Goal: Task Accomplishment & Management: Manage account settings

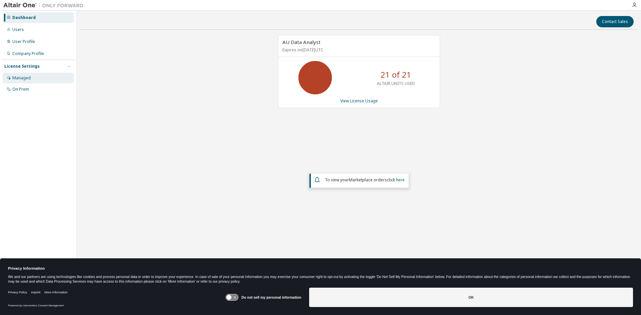
click at [21, 77] on div "Managed" at bounding box center [21, 77] width 18 height 5
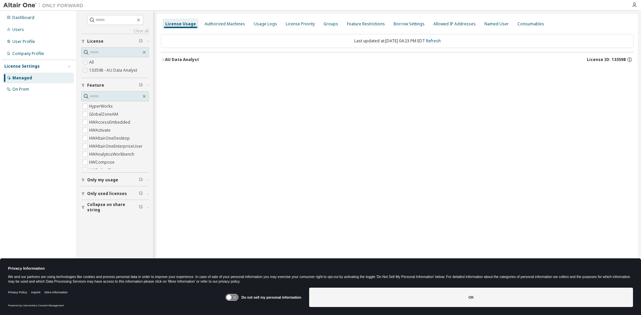
click at [113, 70] on label "133598 - AU Data Analyst" at bounding box center [113, 70] width 49 height 8
click at [165, 57] on div "AU Data Analyst" at bounding box center [182, 59] width 34 height 5
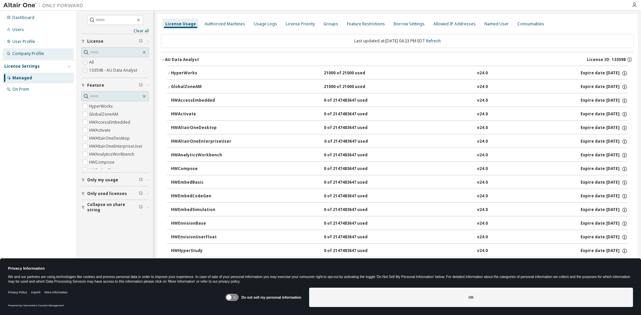
click at [32, 52] on div "Company Profile" at bounding box center [28, 53] width 32 height 5
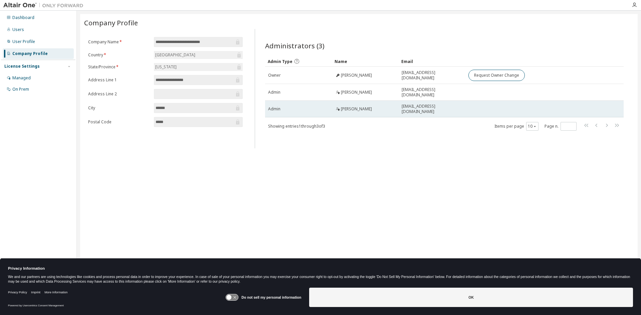
click at [435, 104] on td "jahancock@phoebehealth.com" at bounding box center [432, 109] width 67 height 17
click at [487, 109] on td at bounding box center [533, 109] width 137 height 17
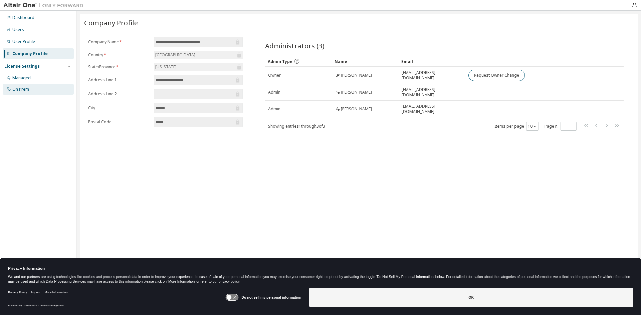
click at [27, 90] on div "On Prem" at bounding box center [20, 89] width 17 height 5
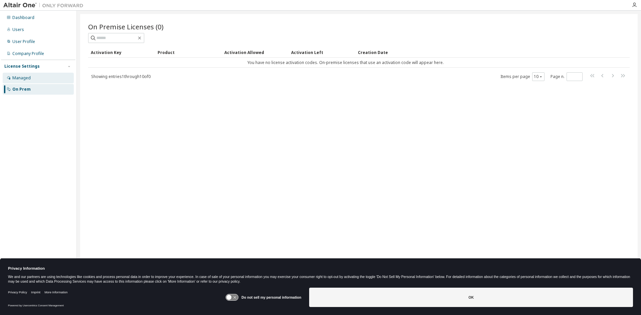
click at [24, 74] on div "Managed" at bounding box center [38, 78] width 71 height 11
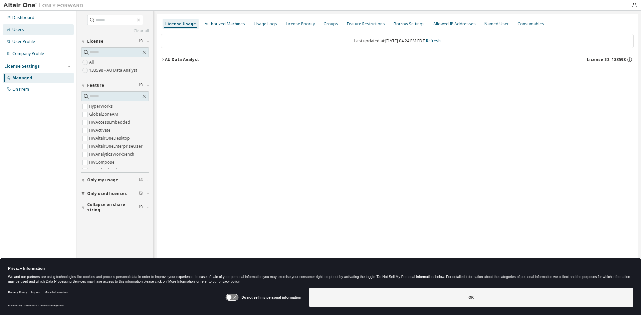
click at [21, 30] on div "Users" at bounding box center [18, 29] width 12 height 5
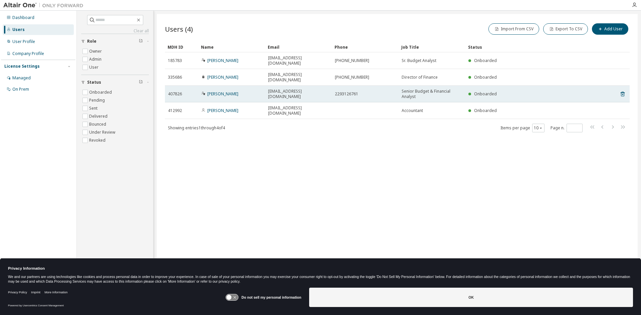
click at [420, 89] on span "Senior Budget & Financial Analyst" at bounding box center [432, 94] width 61 height 11
click at [621, 92] on icon at bounding box center [623, 94] width 4 height 5
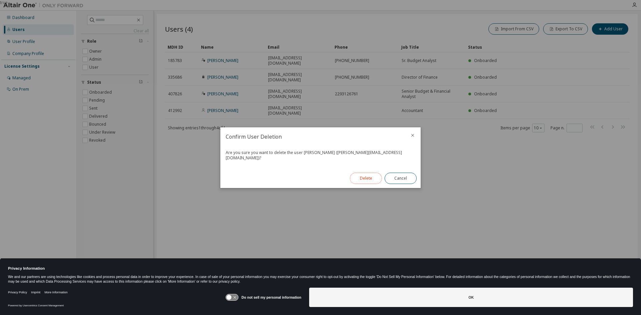
click at [367, 177] on button "Delete" at bounding box center [366, 178] width 32 height 11
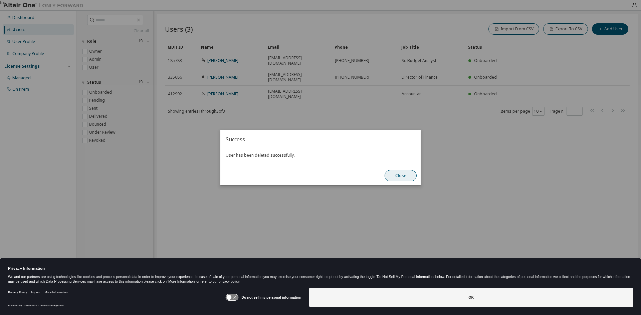
click at [403, 173] on button "Close" at bounding box center [401, 175] width 32 height 11
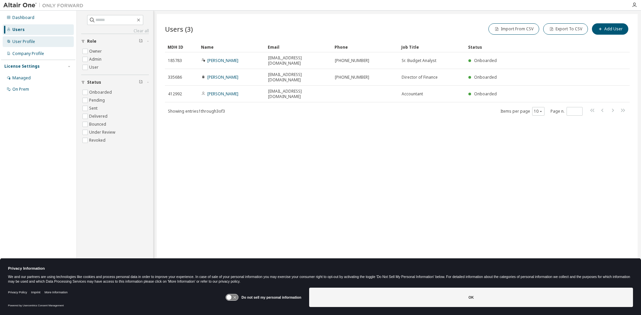
click at [19, 41] on div "User Profile" at bounding box center [23, 41] width 23 height 5
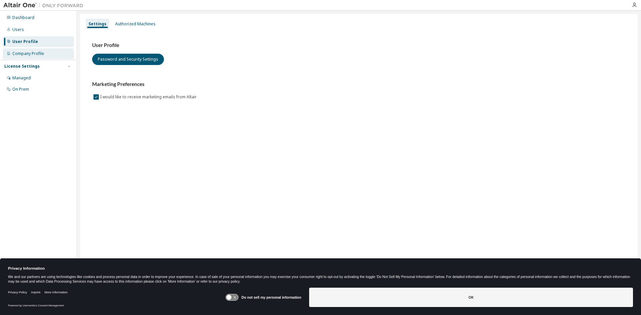
click at [25, 53] on div "Company Profile" at bounding box center [28, 53] width 32 height 5
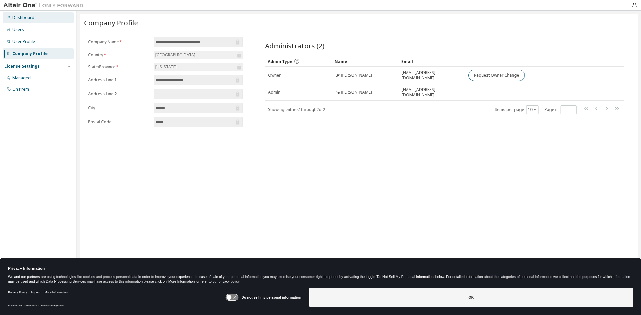
click at [26, 20] on div "Dashboard" at bounding box center [23, 17] width 22 height 5
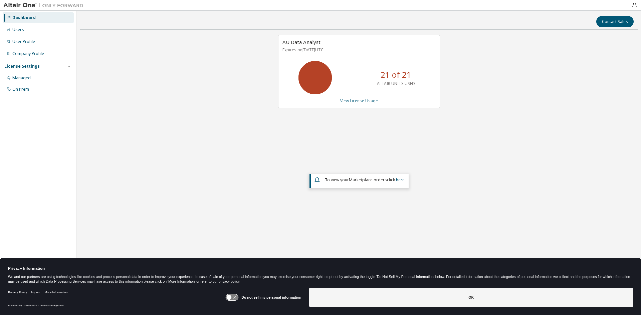
click at [370, 103] on link "View License Usage" at bounding box center [359, 101] width 38 height 6
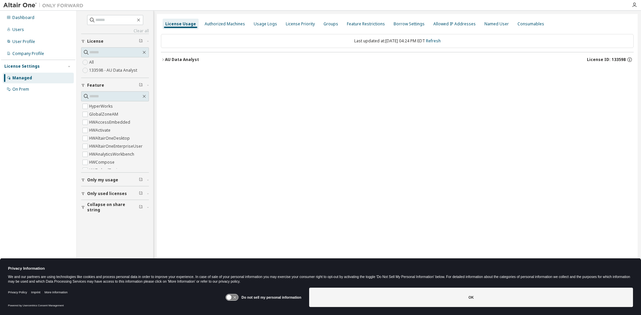
click at [100, 191] on span "Only used licenses" at bounding box center [107, 193] width 40 height 5
click at [99, 176] on button "Only my usage" at bounding box center [115, 180] width 68 height 15
click at [16, 89] on div "On Prem" at bounding box center [20, 89] width 17 height 5
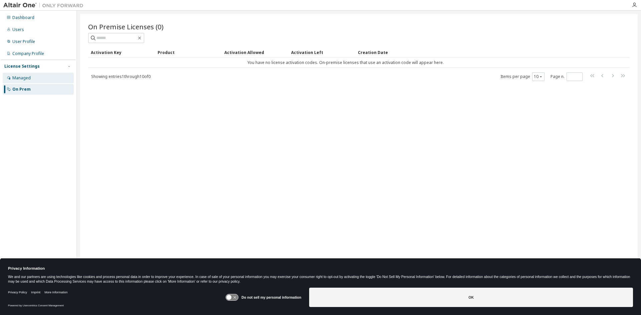
click at [29, 78] on div "Managed" at bounding box center [21, 77] width 18 height 5
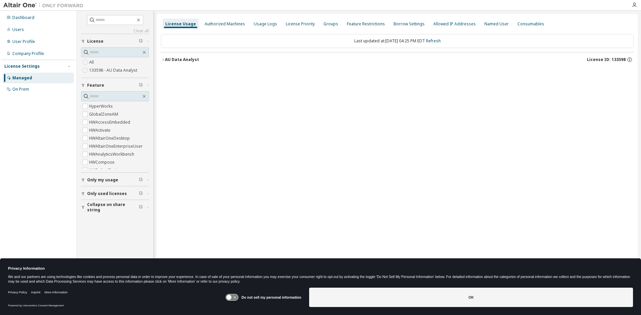
click at [101, 71] on label "133598 - AU Data Analyst" at bounding box center [113, 70] width 49 height 8
click at [30, 49] on div "Company Profile" at bounding box center [38, 53] width 71 height 11
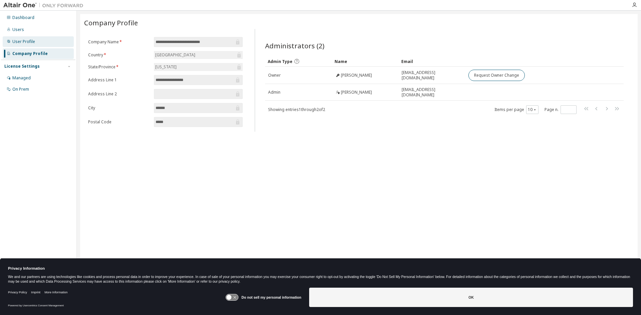
click at [30, 40] on div "User Profile" at bounding box center [23, 41] width 23 height 5
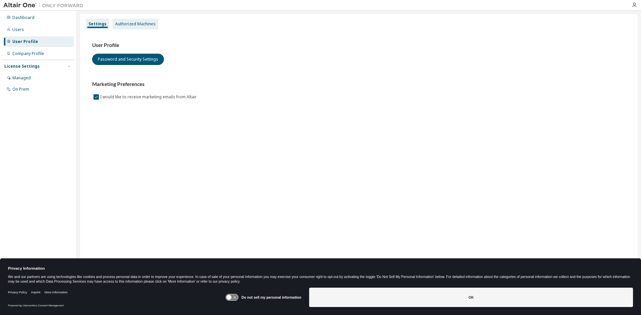
click at [140, 26] on div "Authorized Machines" at bounding box center [135, 23] width 40 height 5
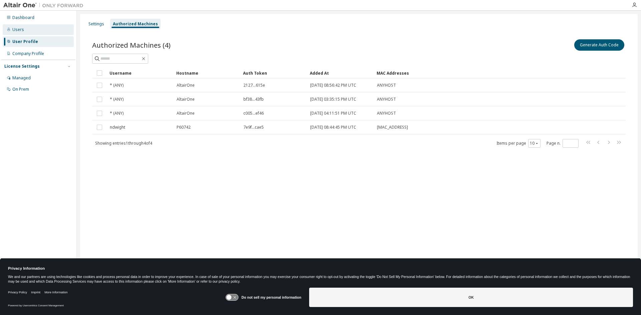
click at [24, 33] on div "Users" at bounding box center [38, 29] width 71 height 11
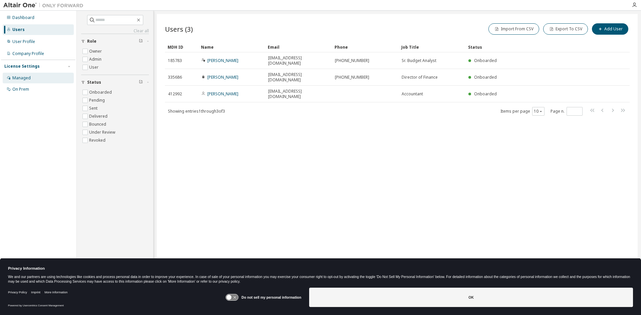
click at [35, 76] on div "Managed" at bounding box center [38, 78] width 71 height 11
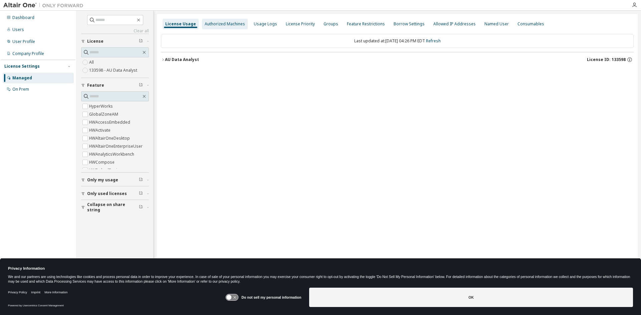
click at [236, 25] on div "Authorized Machines" at bounding box center [225, 23] width 40 height 5
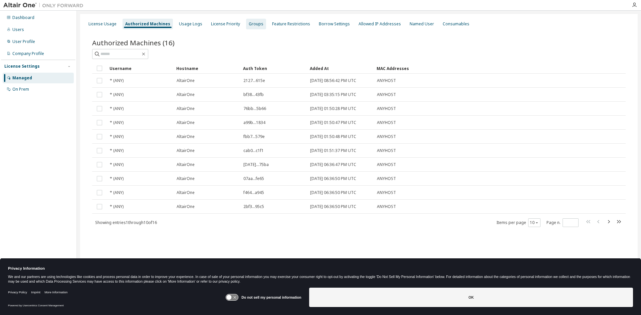
click at [253, 25] on div "Groups" at bounding box center [256, 23] width 15 height 5
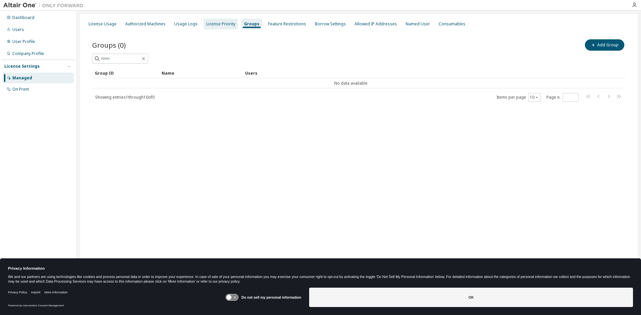
click at [226, 24] on div "License Priority" at bounding box center [220, 23] width 29 height 5
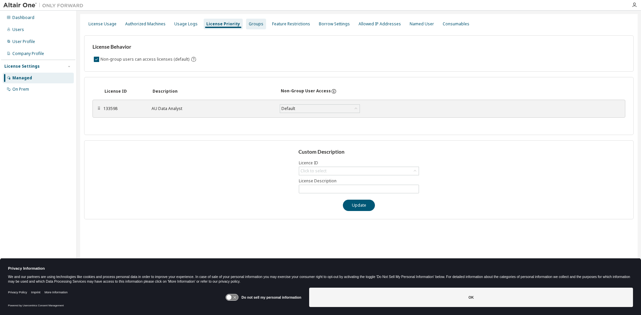
click at [252, 21] on div "Groups" at bounding box center [256, 23] width 15 height 5
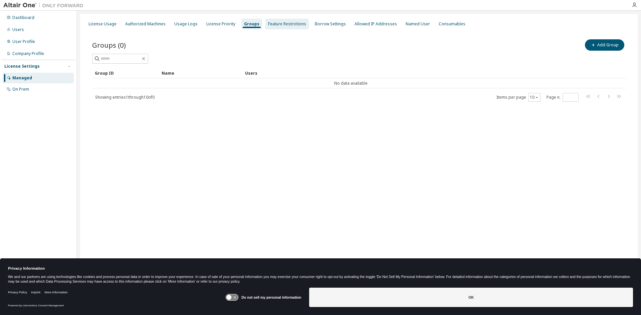
click at [277, 25] on div "Feature Restrictions" at bounding box center [287, 23] width 38 height 5
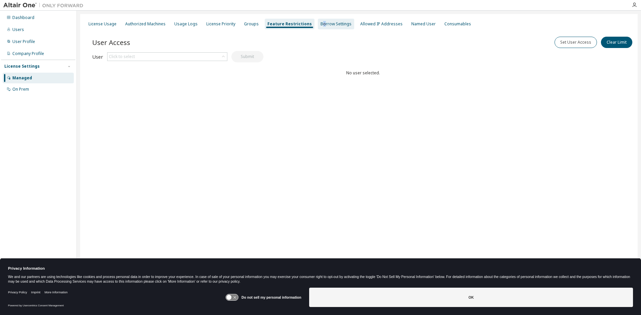
click at [321, 26] on div "Borrow Settings" at bounding box center [336, 23] width 31 height 5
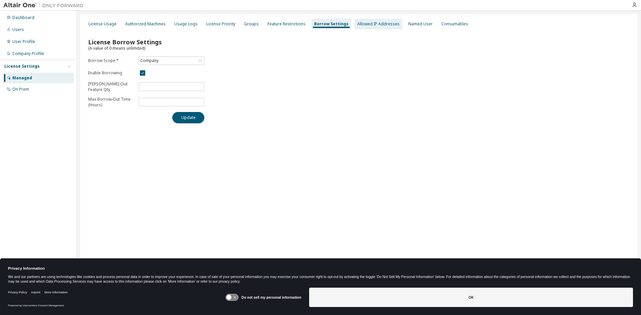
click at [368, 21] on div "Allowed IP Addresses" at bounding box center [378, 23] width 42 height 5
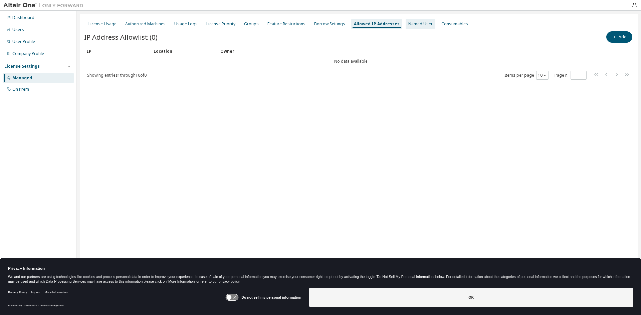
click at [417, 22] on div "Named User" at bounding box center [420, 23] width 24 height 5
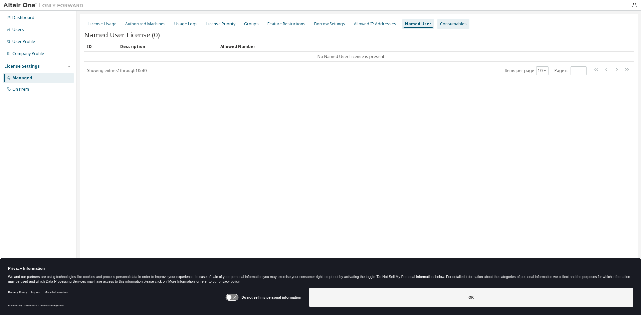
click at [441, 24] on div "Consumables" at bounding box center [453, 23] width 27 height 5
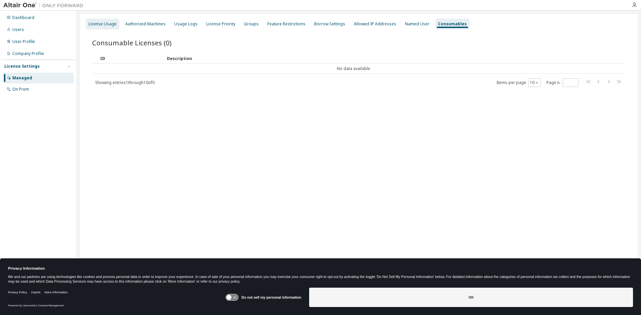
click at [102, 25] on div "License Usage" at bounding box center [102, 23] width 28 height 5
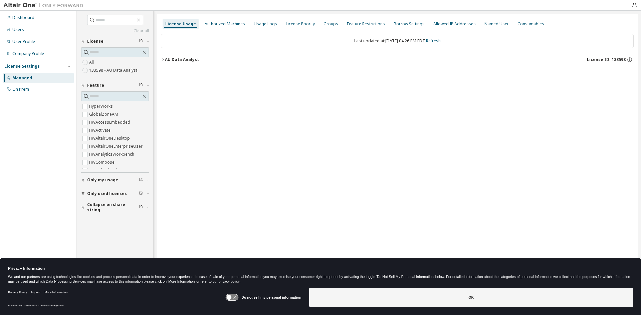
click at [167, 60] on div "AU Data Analyst" at bounding box center [182, 59] width 34 height 5
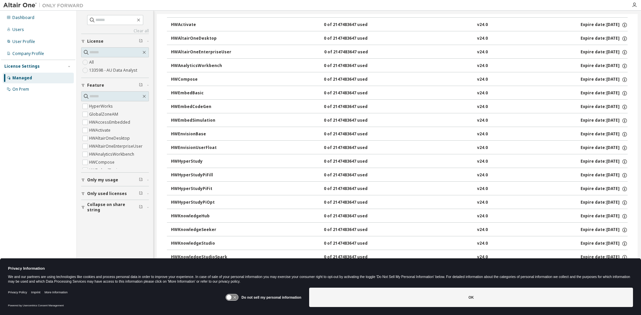
scroll to position [79, 0]
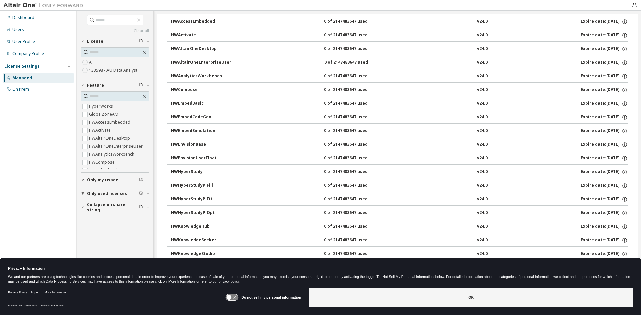
click at [197, 35] on div "HWActivate" at bounding box center [201, 35] width 60 height 6
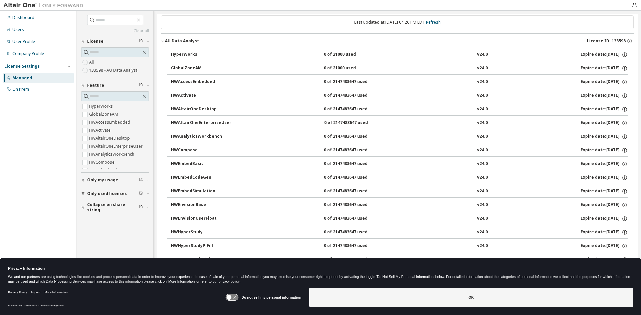
scroll to position [12, 0]
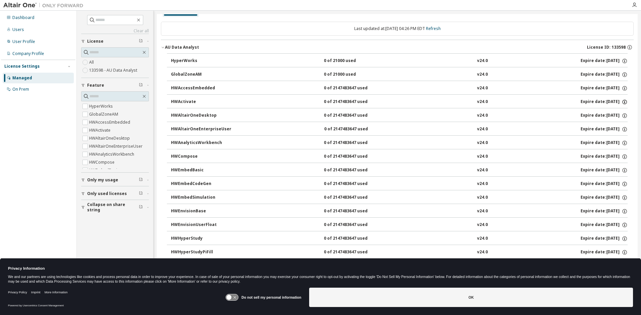
click at [623, 103] on icon "button" at bounding box center [625, 102] width 6 height 6
click at [629, 46] on icon "button" at bounding box center [629, 46] width 1 height 1
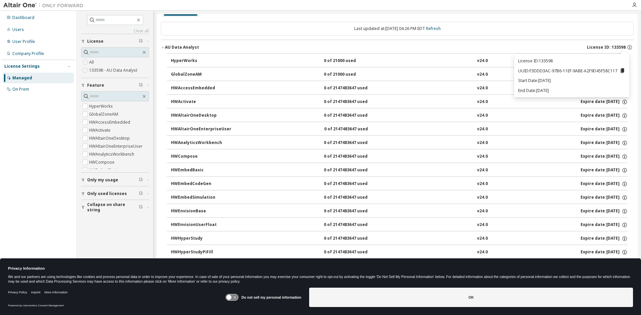
click at [622, 70] on icon at bounding box center [623, 70] width 4 height 5
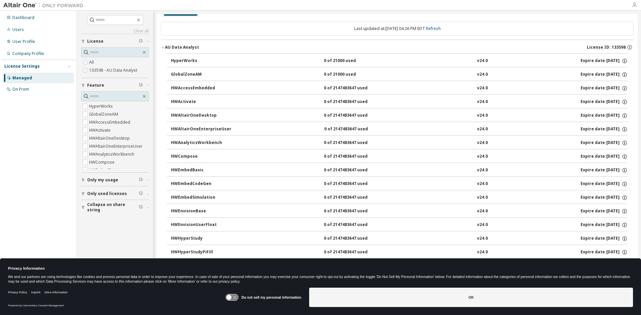
click at [634, 4] on icon "button" at bounding box center [634, 4] width 5 height 5
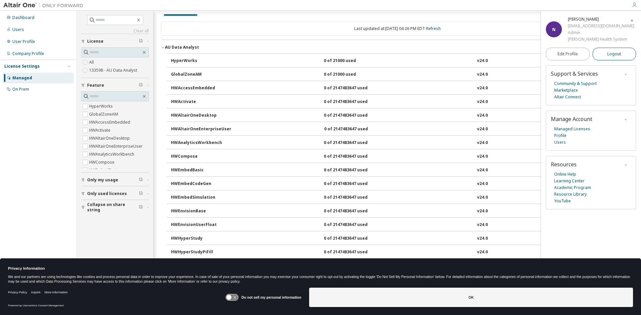
click at [609, 55] on span "Logout" at bounding box center [614, 54] width 14 height 7
